Goal: Check status: Check status

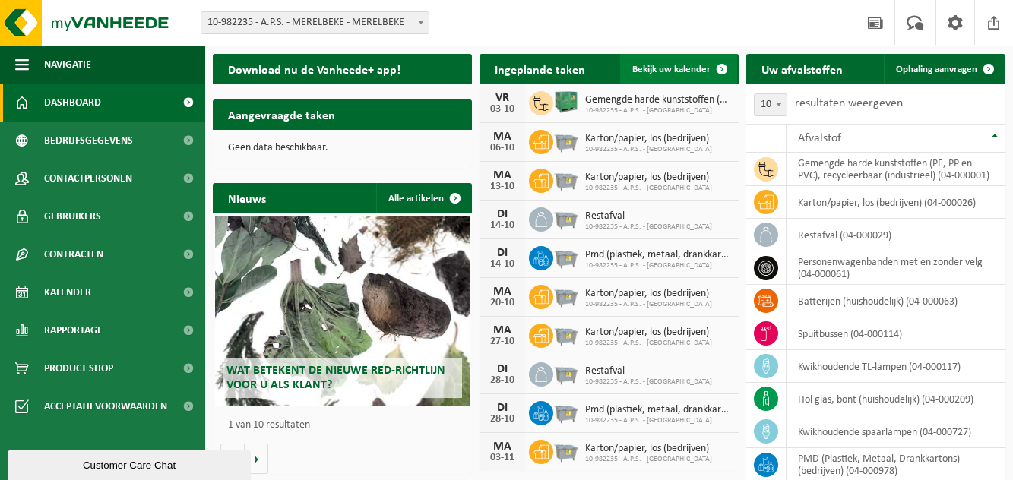
click at [671, 68] on span "Bekijk uw kalender" at bounding box center [672, 70] width 78 height 10
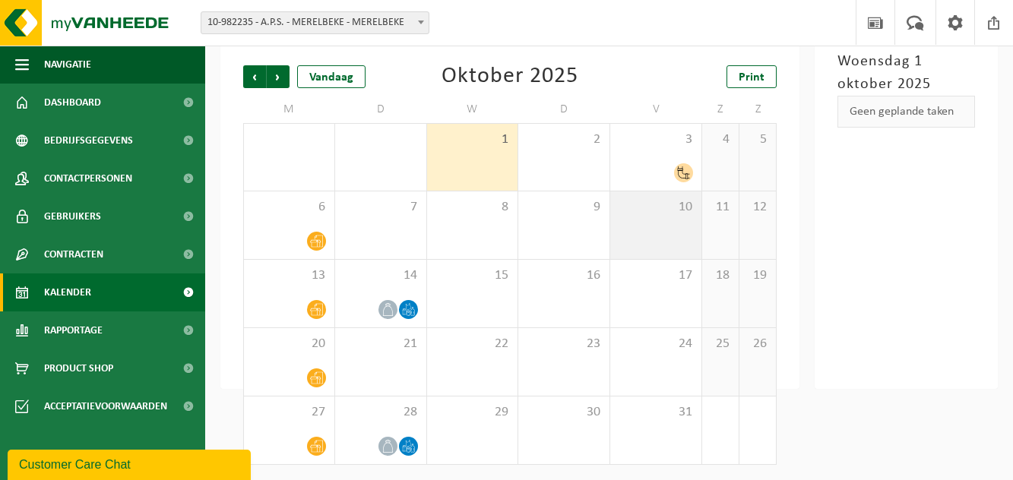
scroll to position [83, 0]
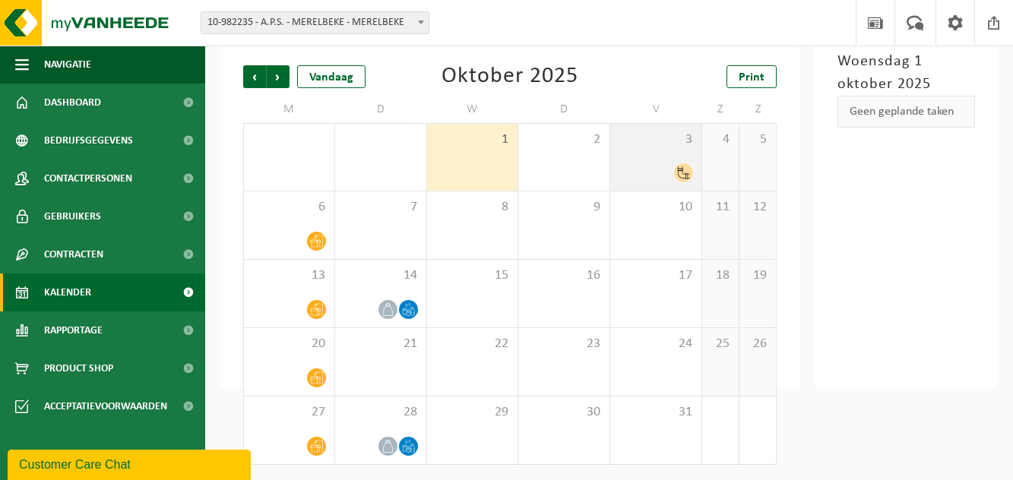
click at [665, 167] on div at bounding box center [656, 173] width 76 height 21
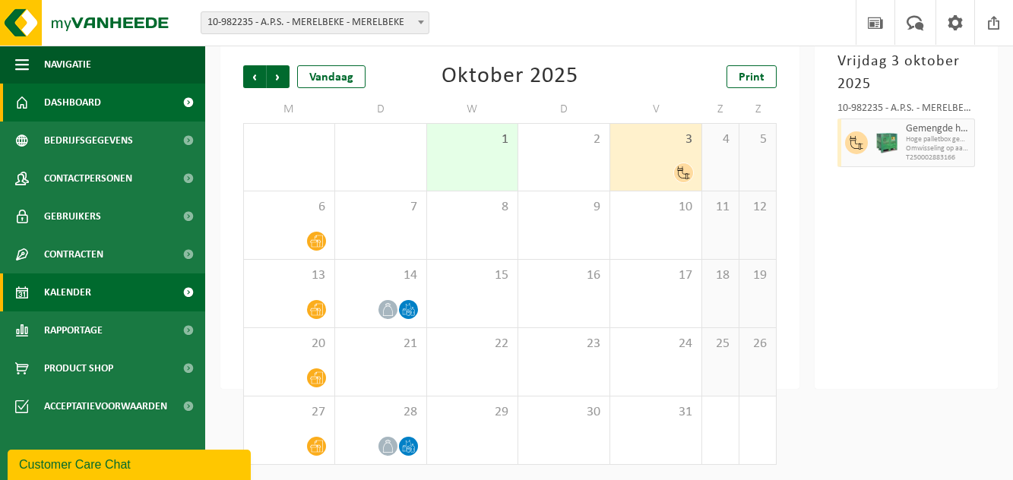
click at [91, 99] on span "Dashboard" at bounding box center [72, 103] width 57 height 38
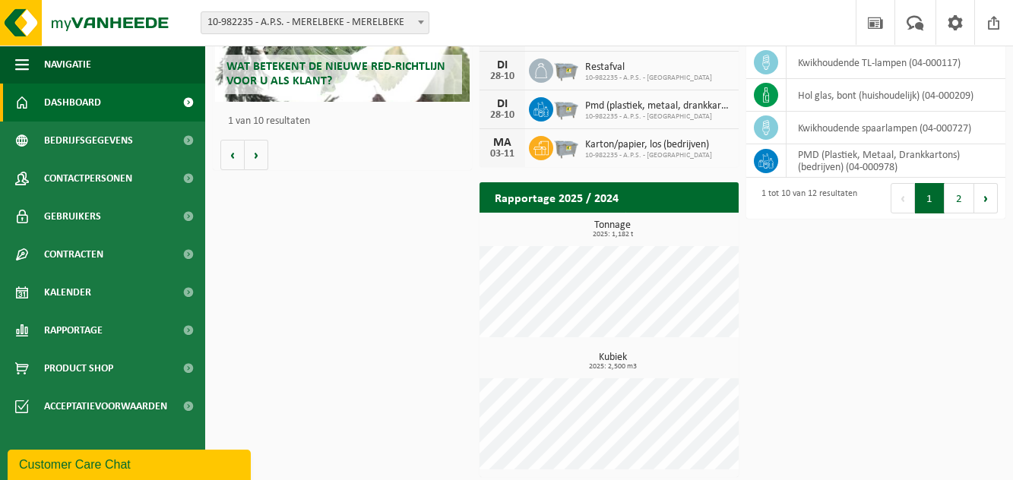
scroll to position [309, 0]
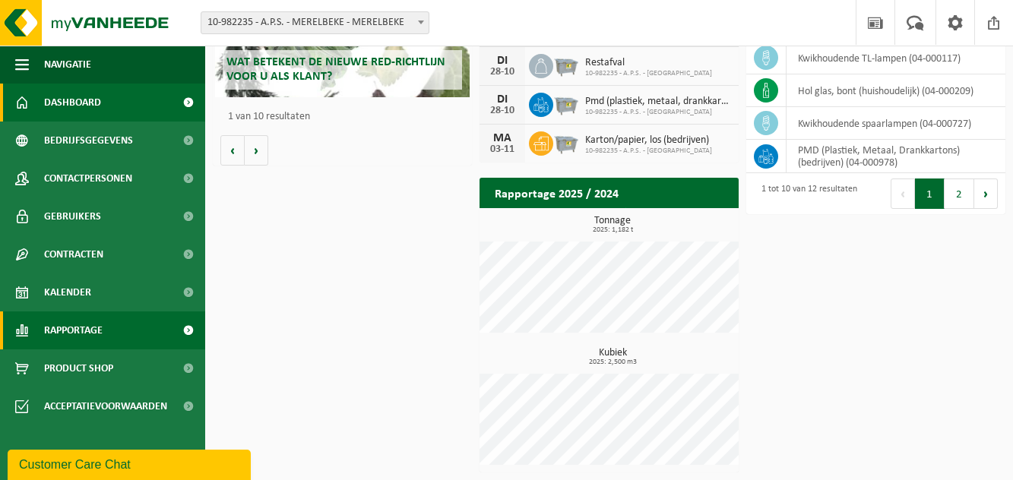
click at [125, 332] on link "Rapportage" at bounding box center [102, 331] width 205 height 38
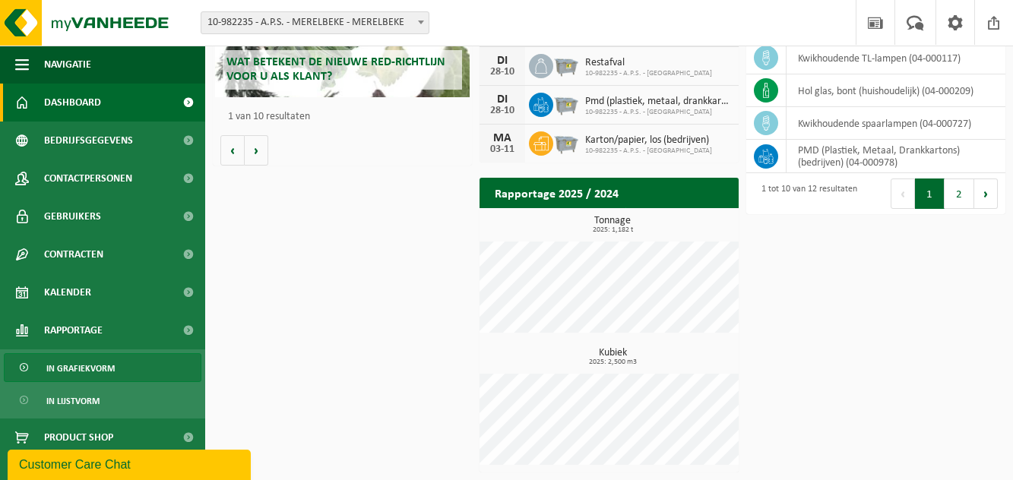
click at [115, 366] on link "In grafiekvorm" at bounding box center [103, 368] width 198 height 29
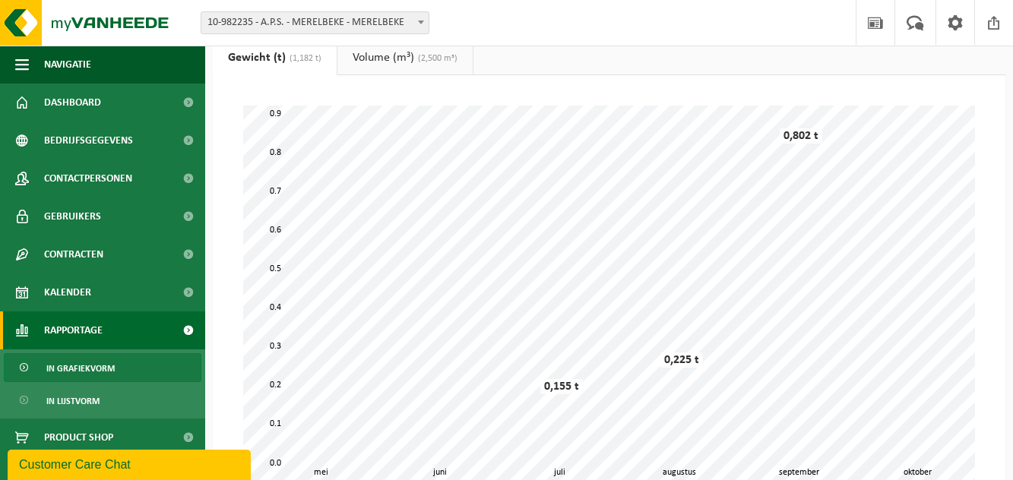
scroll to position [76, 0]
